Goal: Information Seeking & Learning: Learn about a topic

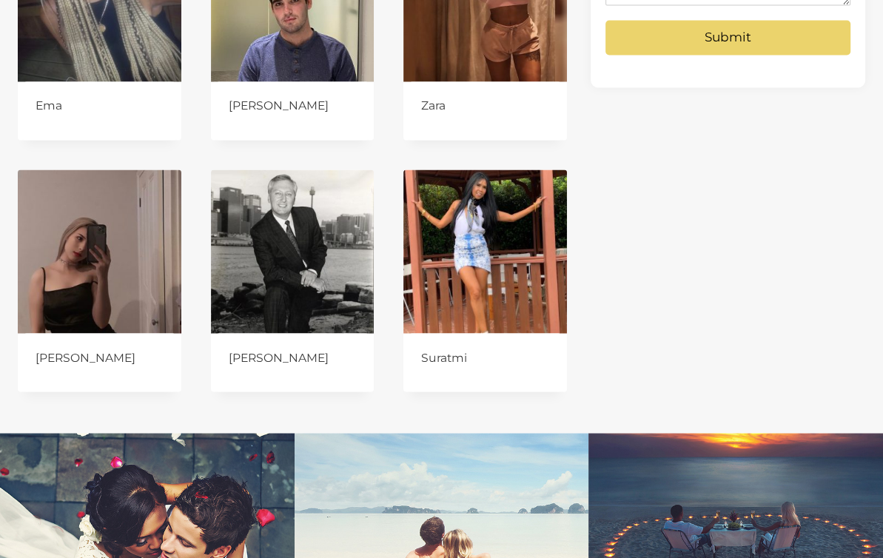
scroll to position [1925, 0]
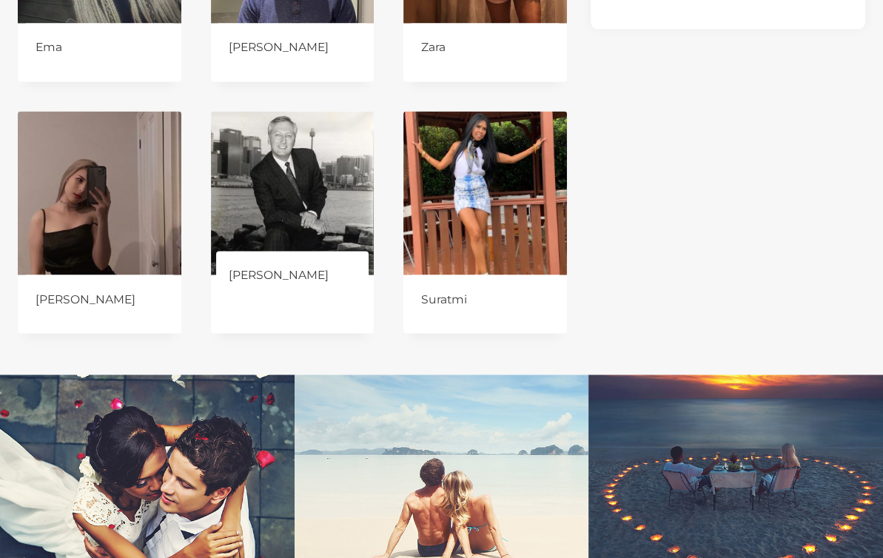
click at [275, 187] on img at bounding box center [293, 193] width 164 height 164
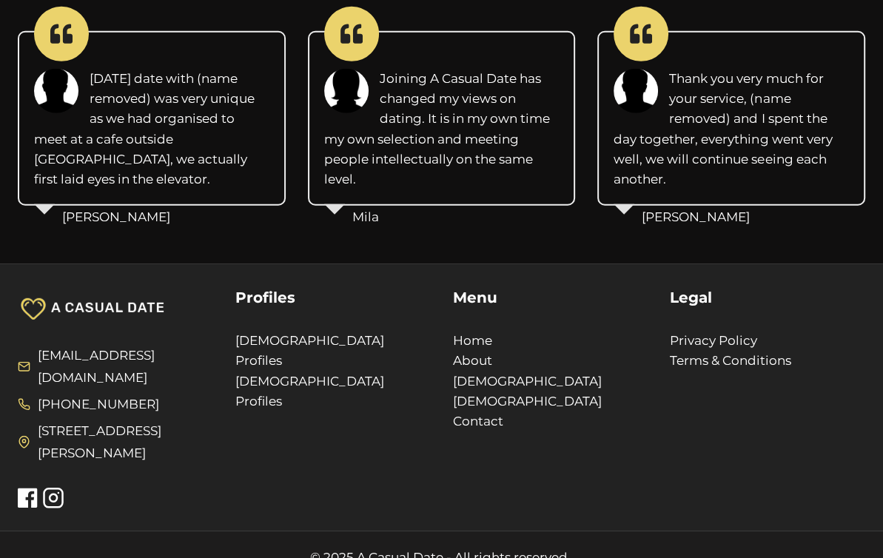
scroll to position [3207, 0]
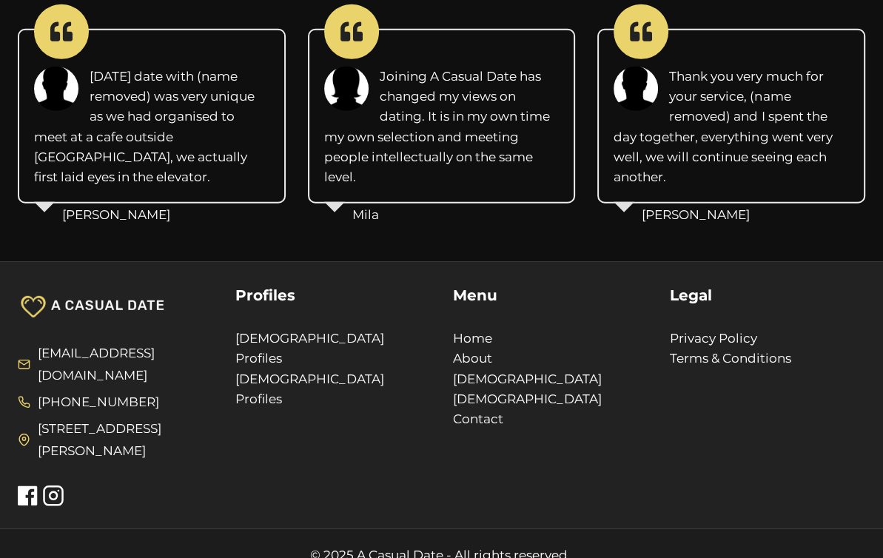
click at [33, 485] on icon at bounding box center [29, 496] width 22 height 22
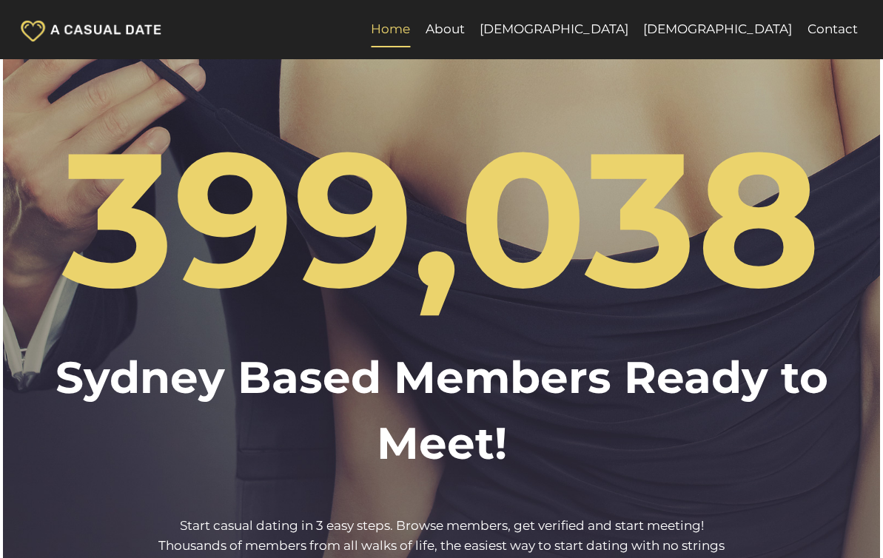
scroll to position [3207, 0]
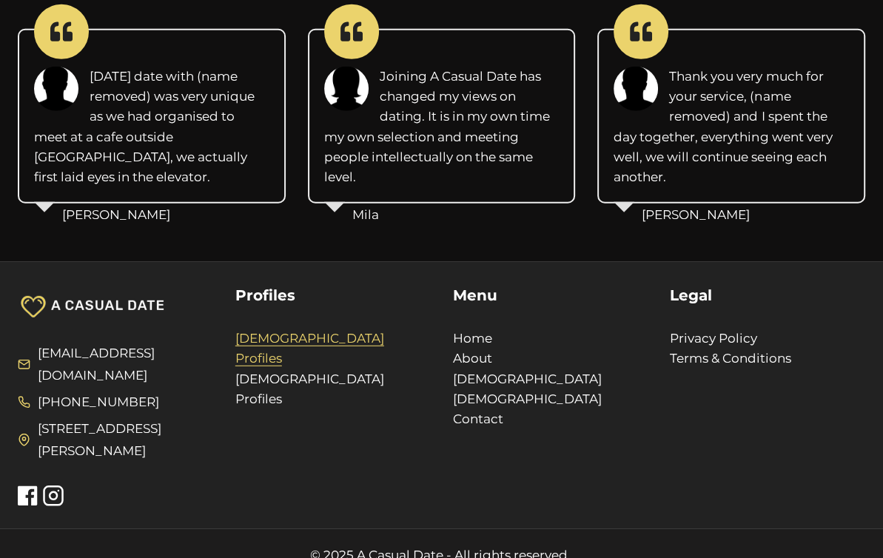
click at [292, 337] on link "[DEMOGRAPHIC_DATA] Profiles" at bounding box center [309, 348] width 149 height 35
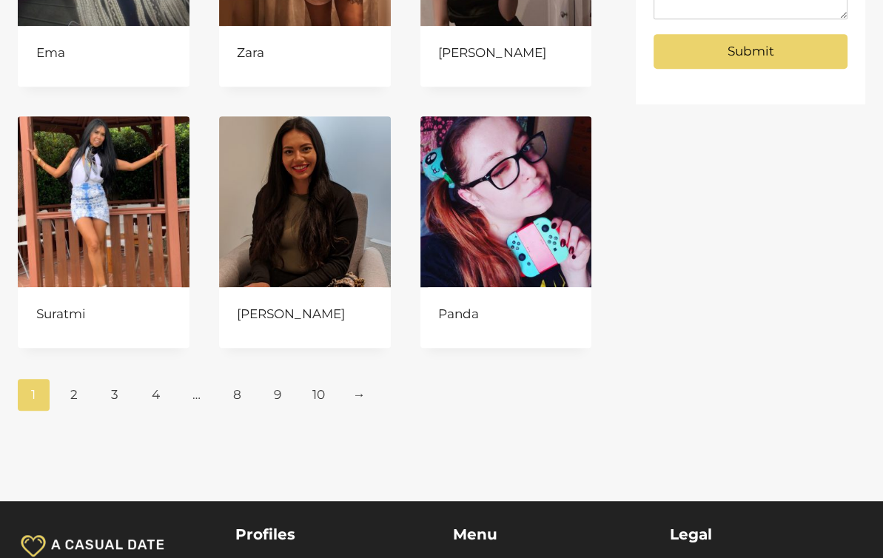
scroll to position [740, 0]
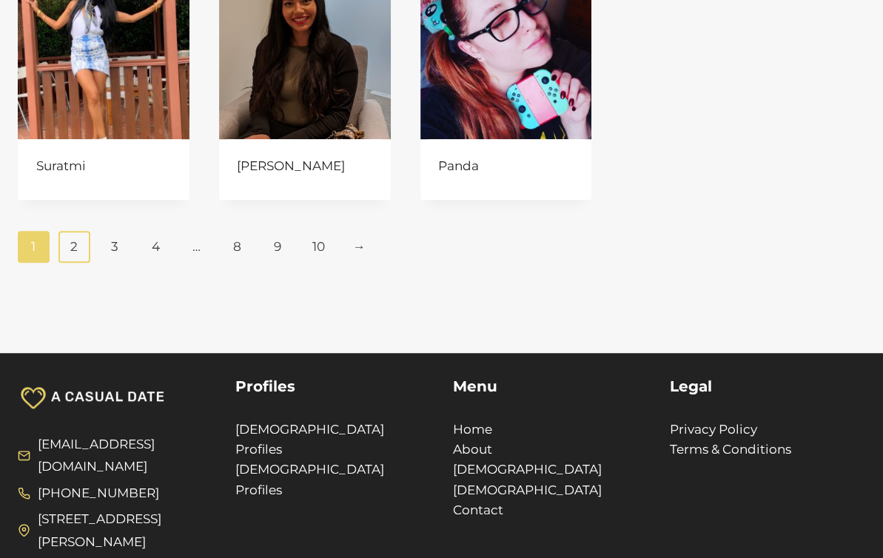
click at [72, 254] on link "2" at bounding box center [74, 246] width 32 height 31
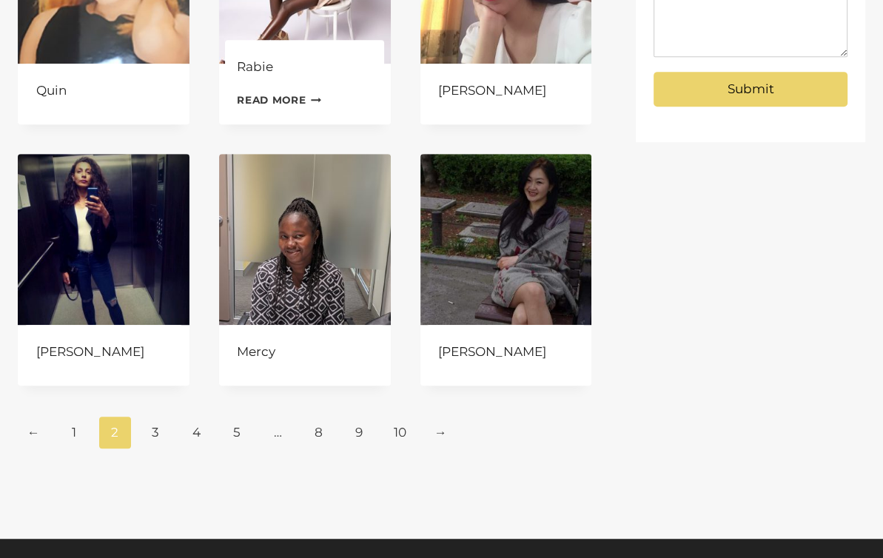
scroll to position [592, 0]
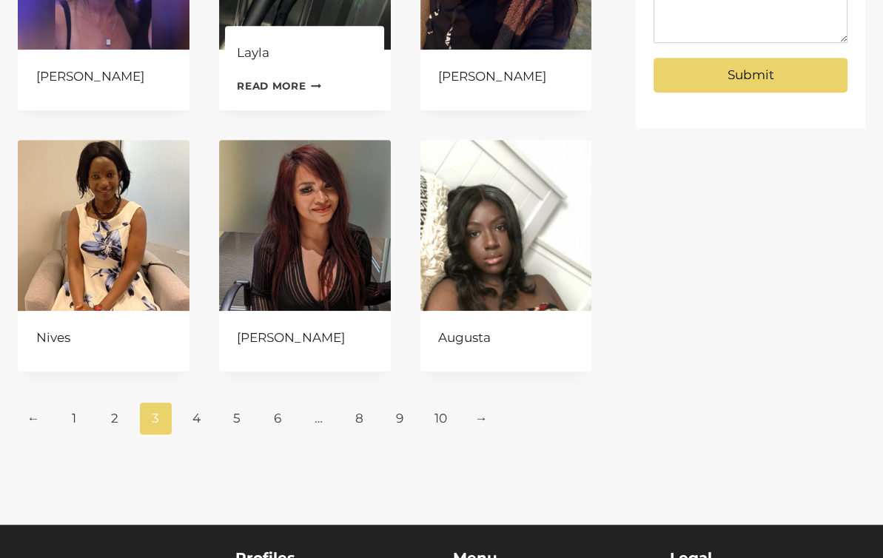
scroll to position [592, 0]
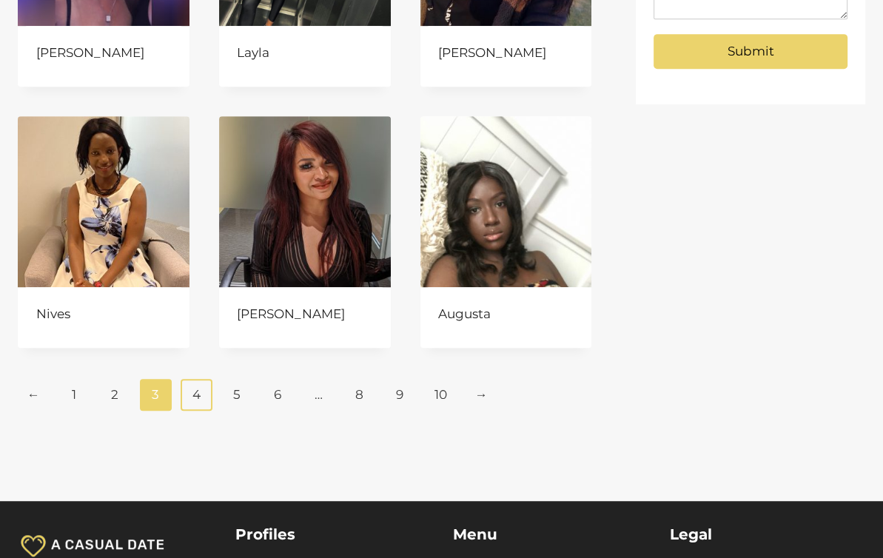
click at [192, 393] on link "4" at bounding box center [197, 394] width 32 height 31
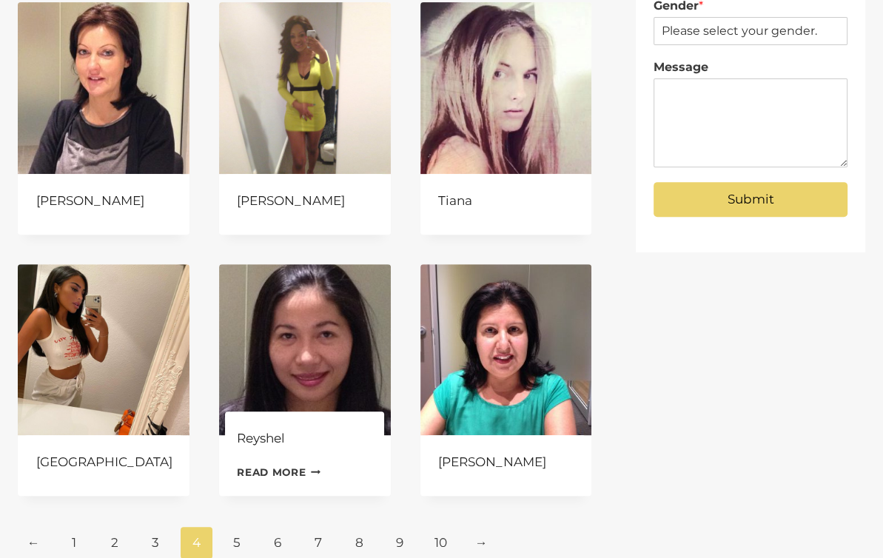
scroll to position [518, 0]
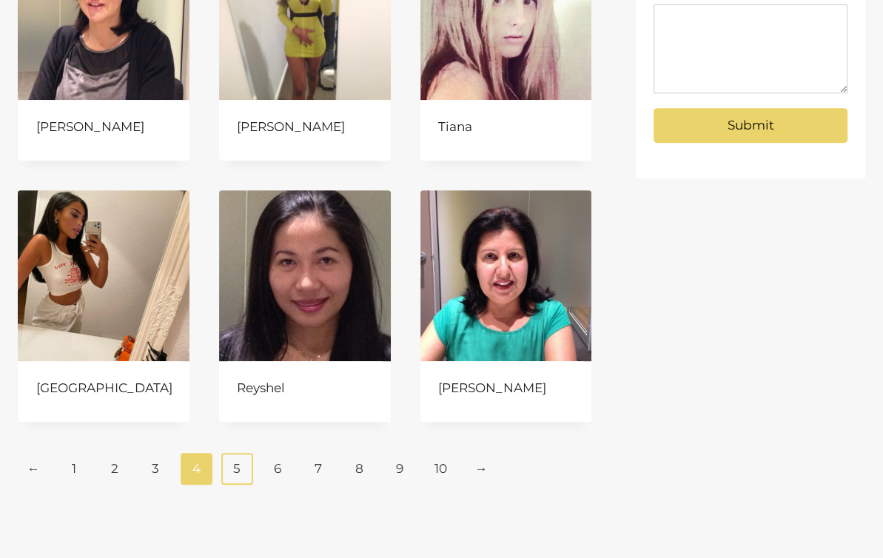
click at [237, 472] on link "5" at bounding box center [237, 468] width 32 height 31
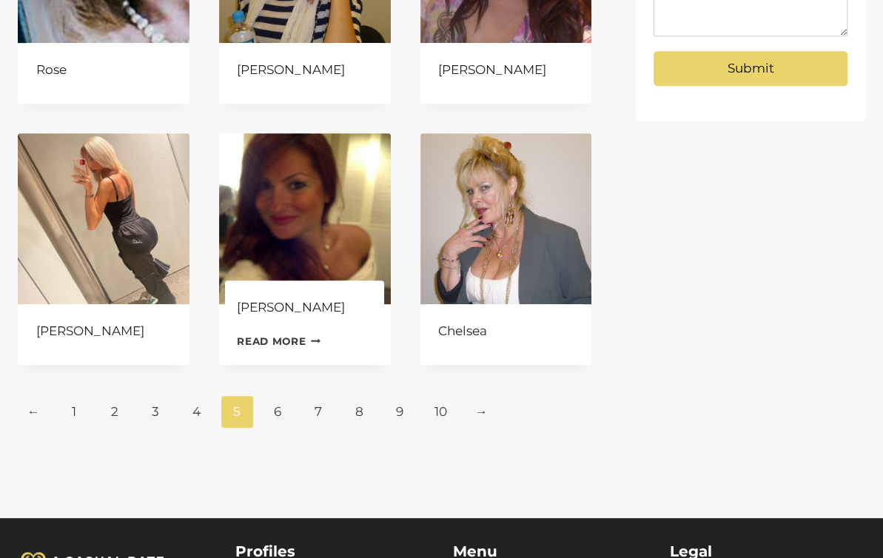
scroll to position [592, 0]
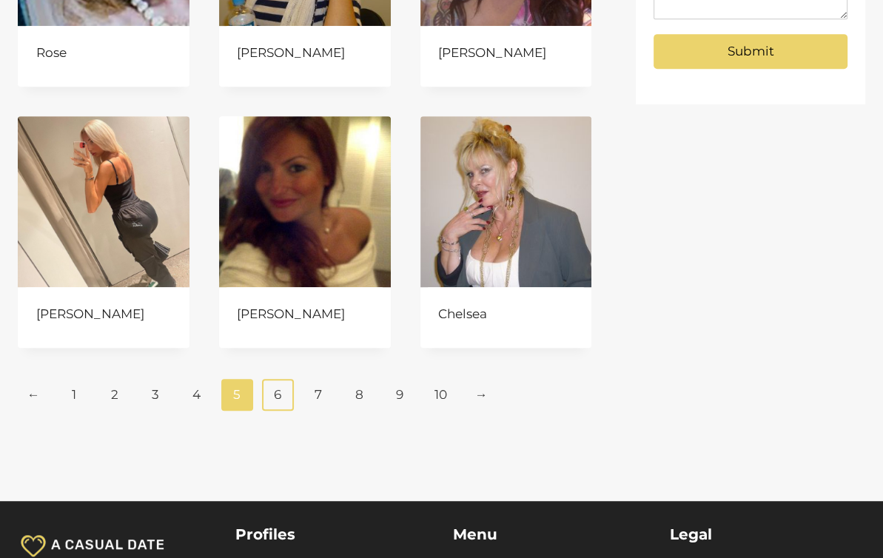
click at [284, 398] on link "6" at bounding box center [278, 394] width 32 height 31
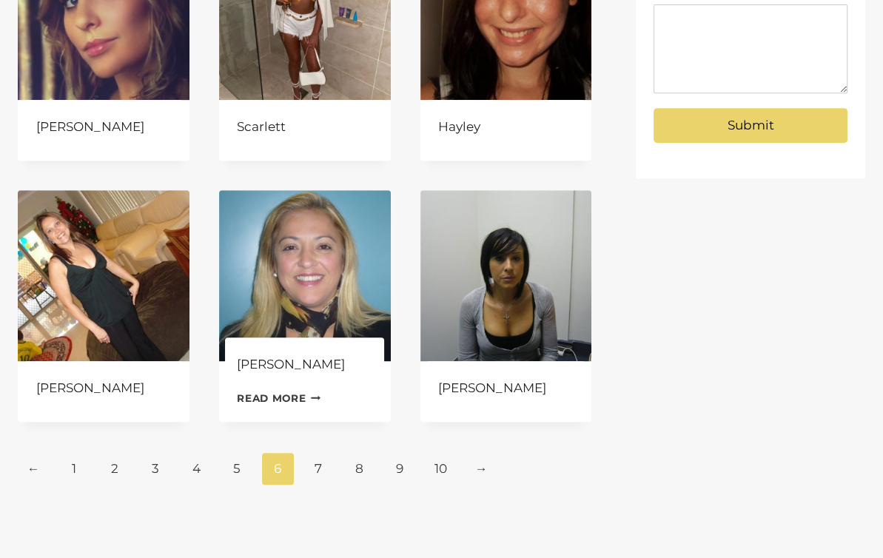
scroll to position [666, 0]
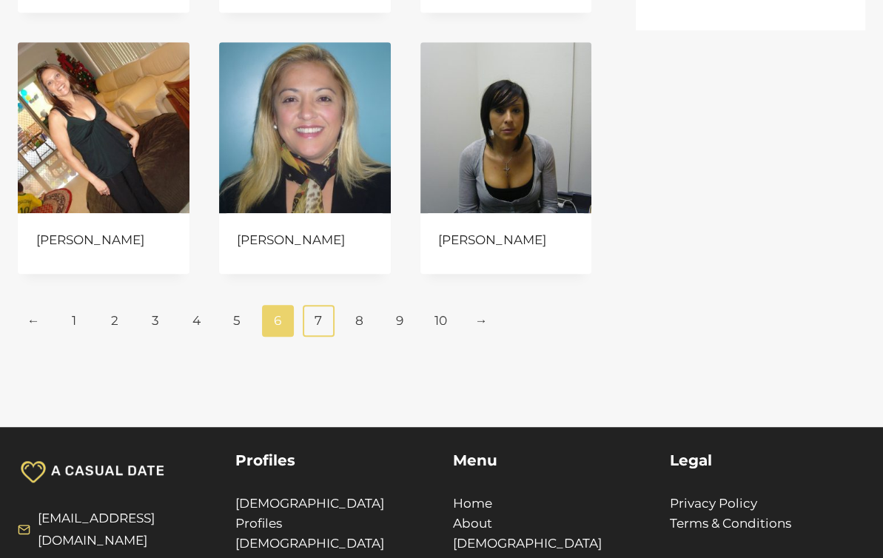
click at [324, 315] on link "7" at bounding box center [319, 320] width 32 height 31
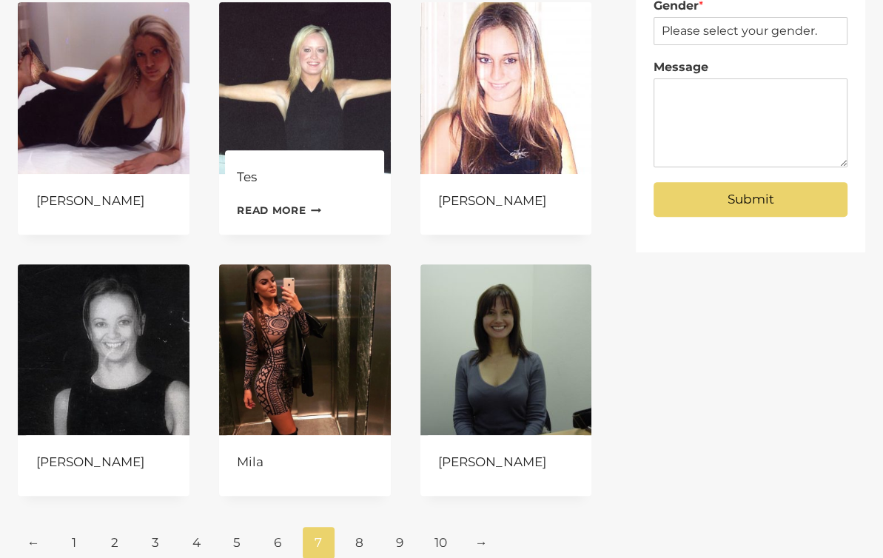
scroll to position [666, 0]
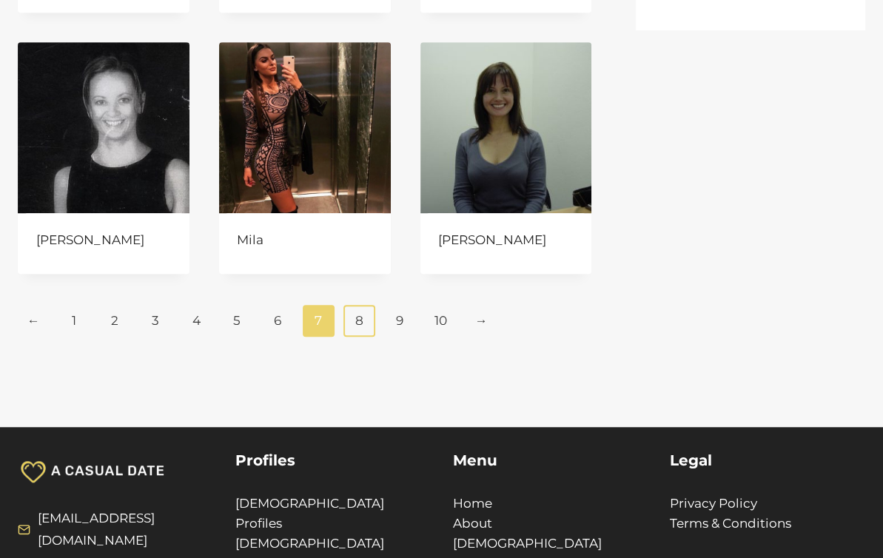
click at [359, 327] on link "8" at bounding box center [360, 320] width 32 height 31
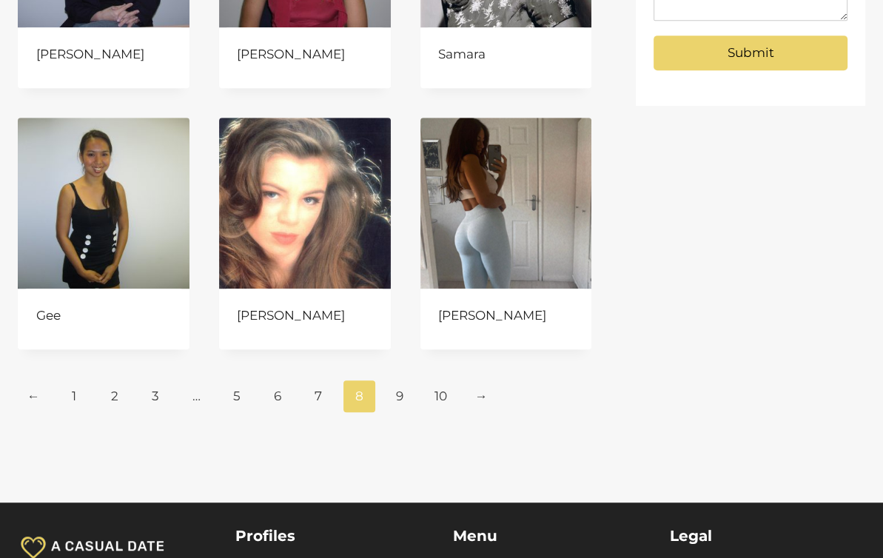
scroll to position [592, 0]
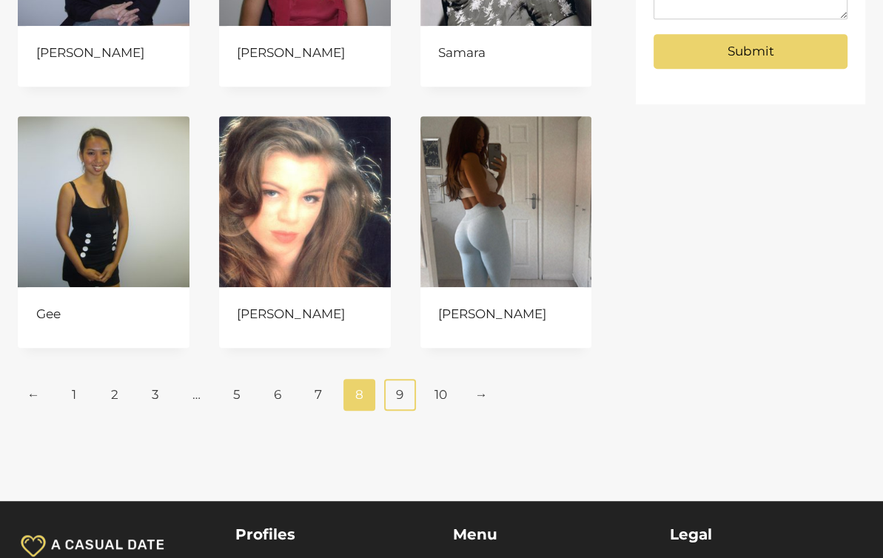
click at [408, 398] on link "9" at bounding box center [400, 394] width 32 height 31
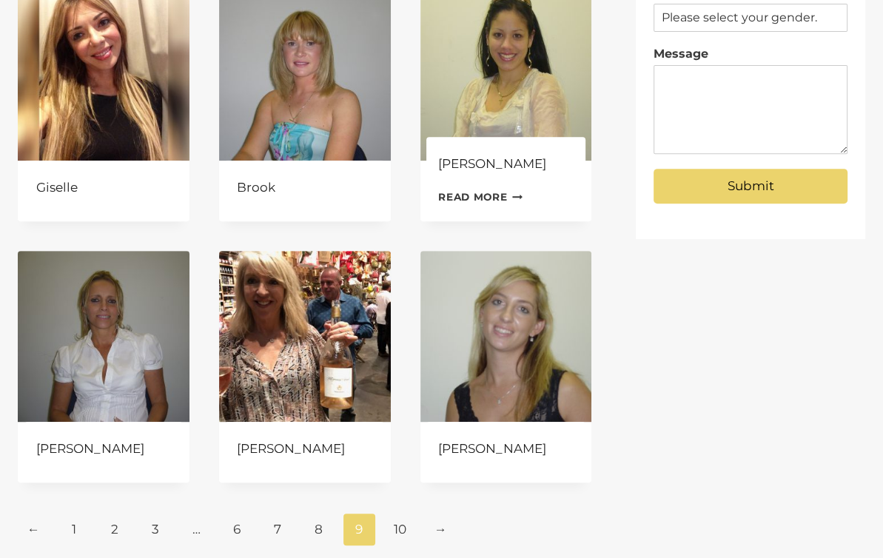
scroll to position [592, 0]
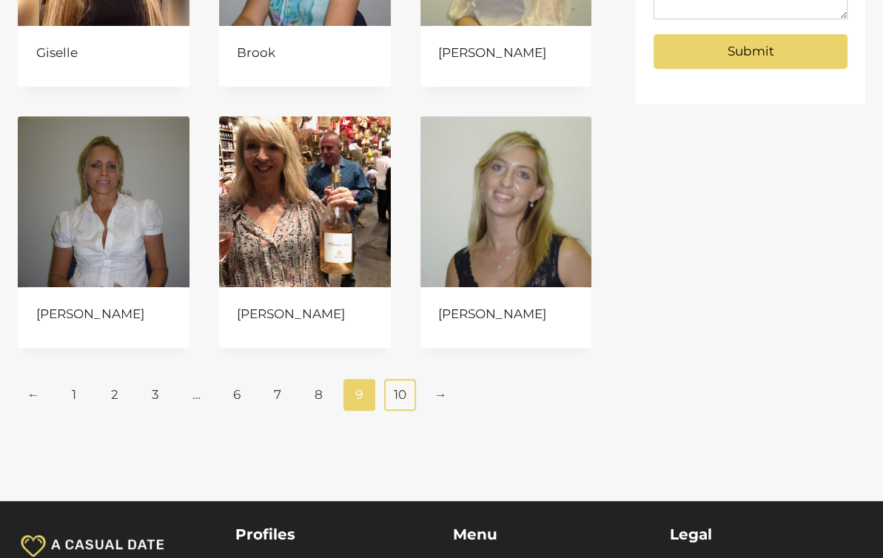
click at [408, 401] on link "10" at bounding box center [400, 394] width 32 height 31
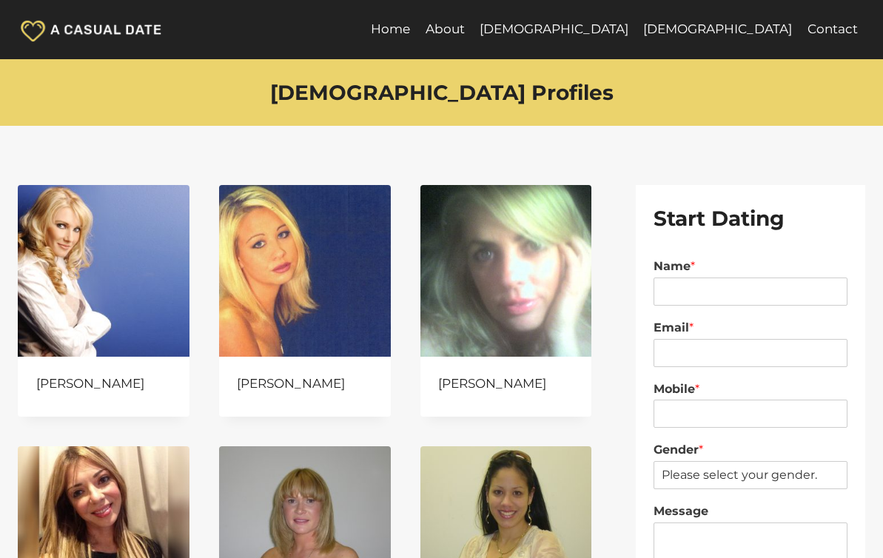
scroll to position [592, 0]
